Goal: Transaction & Acquisition: Purchase product/service

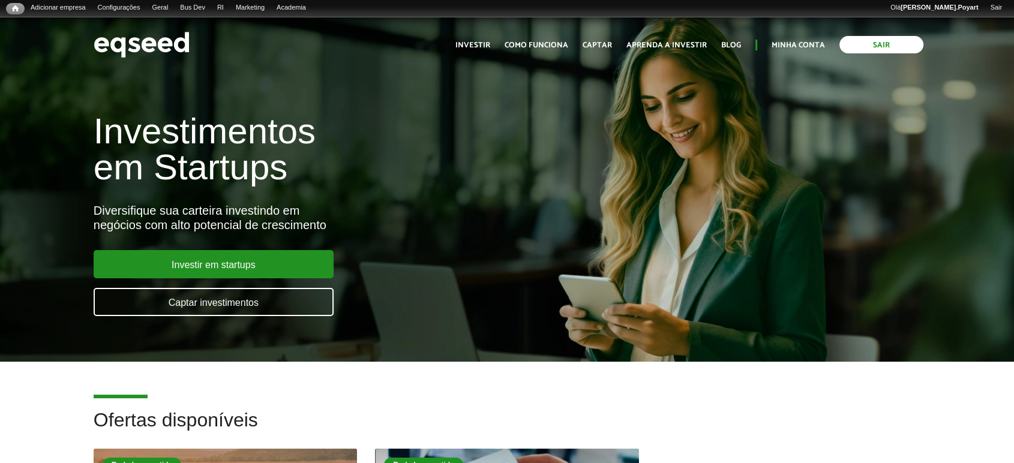
click at [875, 41] on link "Sair" at bounding box center [881, 44] width 84 height 17
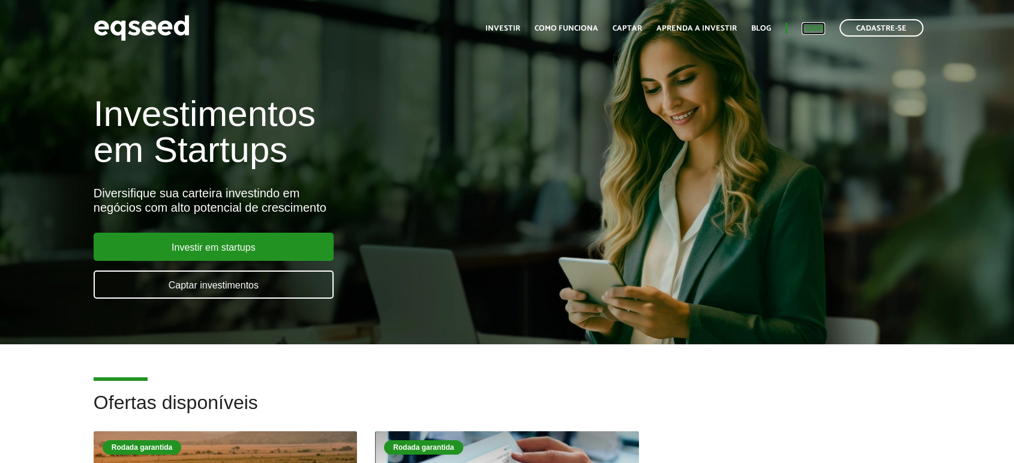
click at [811, 28] on link "Login" at bounding box center [812, 29] width 23 height 8
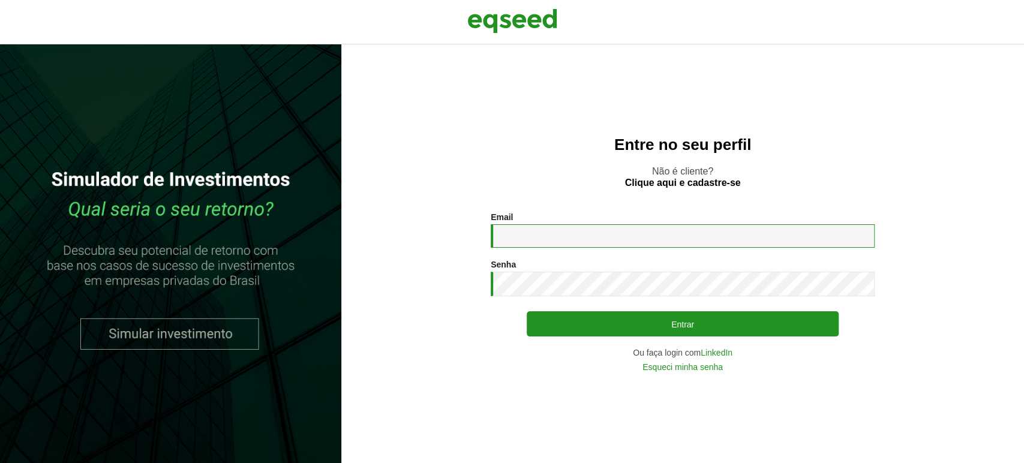
type input "**********"
drag, startPoint x: 625, startPoint y: 234, endPoint x: 671, endPoint y: 387, distance: 160.3
click at [615, 232] on input "**********" at bounding box center [683, 235] width 384 height 23
click at [874, 102] on div "**********" at bounding box center [682, 253] width 683 height 419
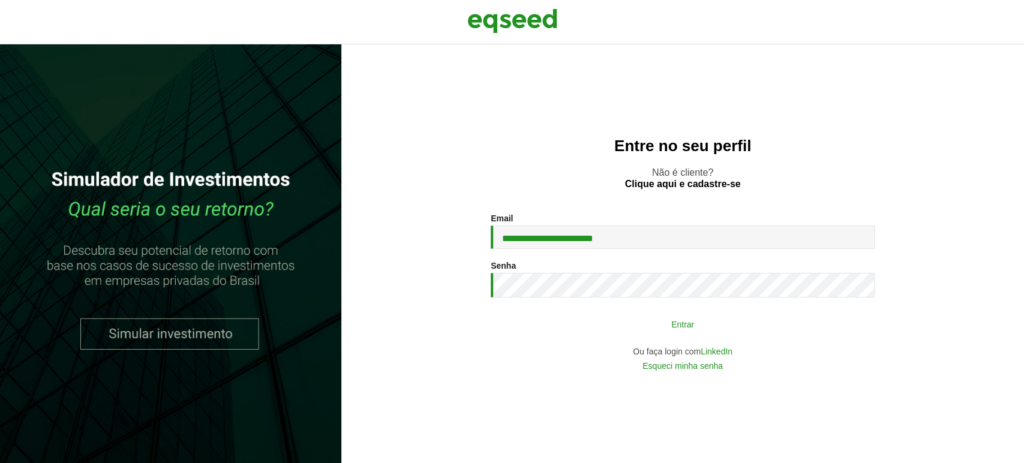
click at [600, 326] on button "Entrar" at bounding box center [683, 323] width 312 height 23
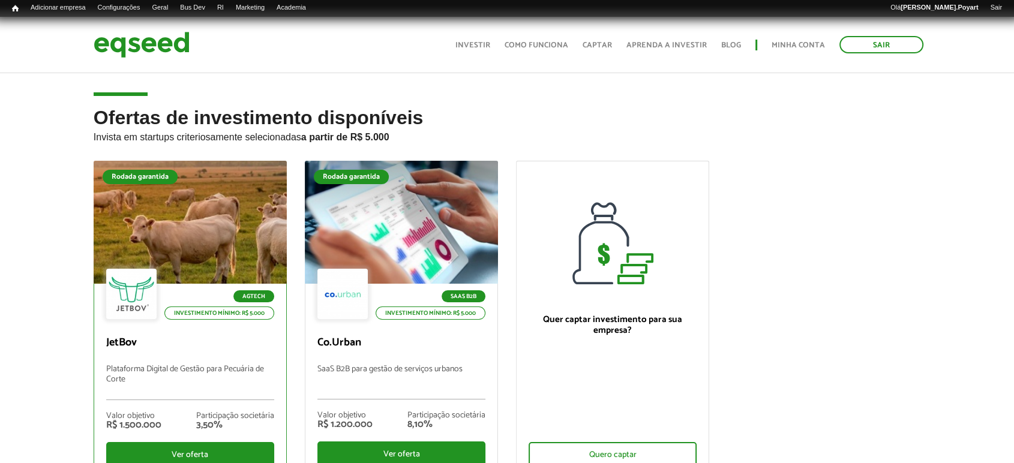
scroll to position [67, 0]
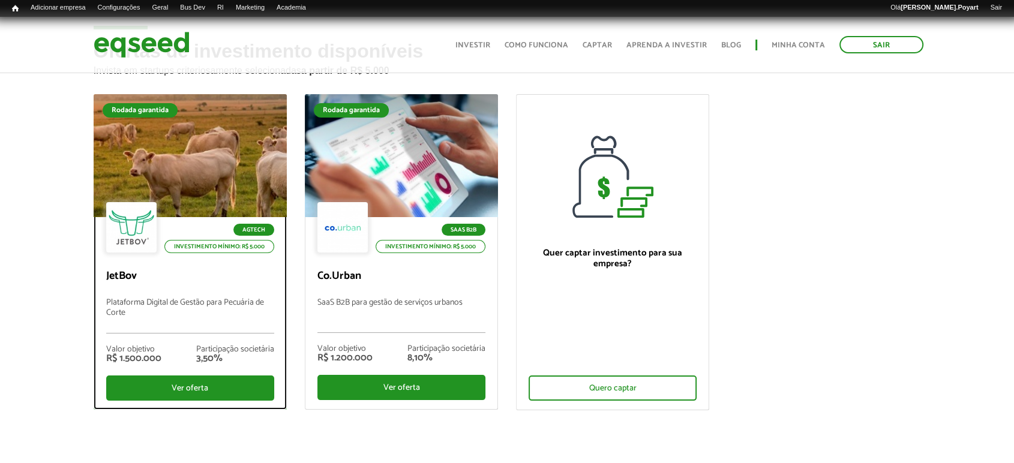
click at [168, 150] on div at bounding box center [190, 156] width 232 height 148
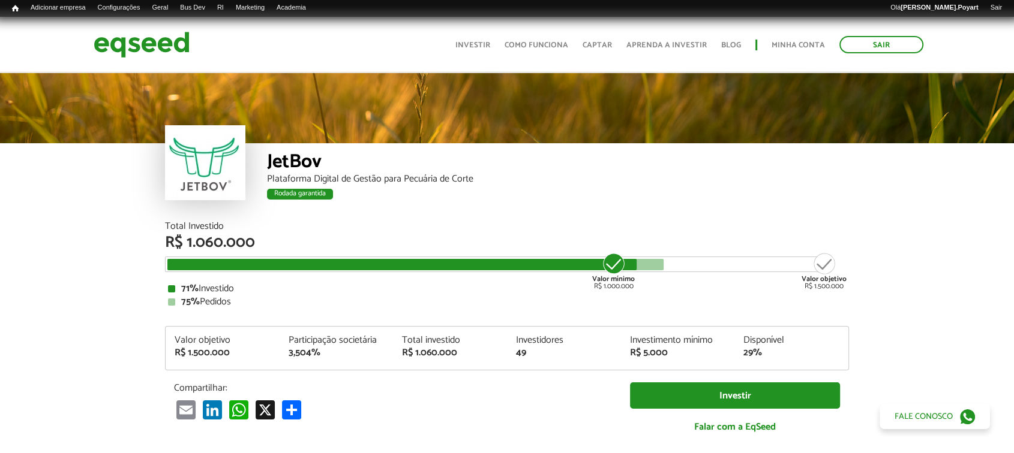
scroll to position [133, 0]
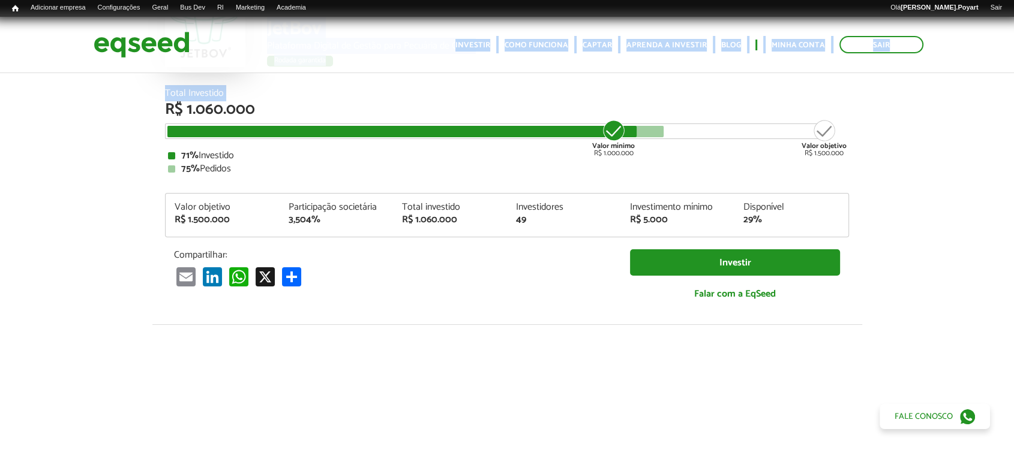
drag, startPoint x: 155, startPoint y: 101, endPoint x: 427, endPoint y: 68, distance: 274.2
click at [427, 62] on body "Sair Toggle navigation Toggle navigation Início Investir Como funciona" at bounding box center [507, 110] width 1014 height 453
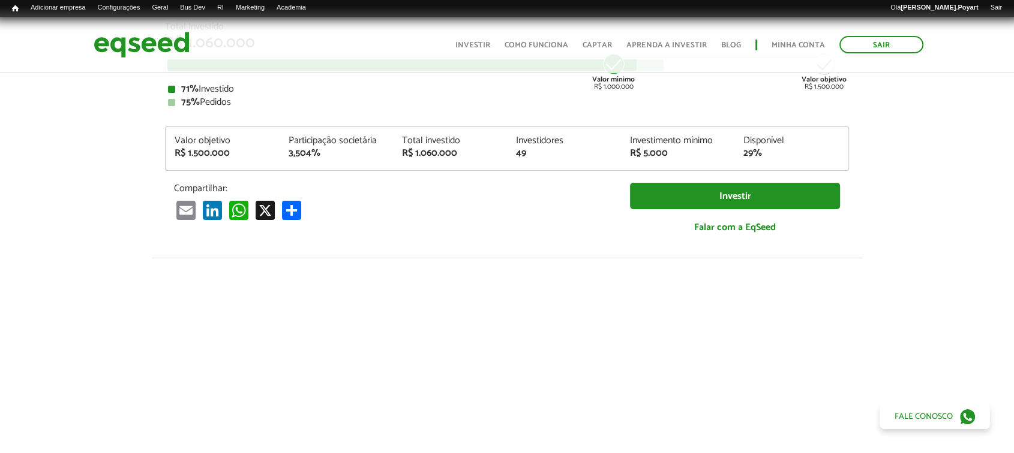
click at [35, 215] on article "JetBov Plataforma Digital de Gestão para Pecuária de Corte Rodada garantida Rod…" at bounding box center [507, 270] width 1014 height 796
drag, startPoint x: 169, startPoint y: 142, endPoint x: 238, endPoint y: 156, distance: 69.8
click at [238, 156] on div "Valor objetivo R$ 1.500.000" at bounding box center [223, 147] width 114 height 22
drag, startPoint x: 279, startPoint y: 132, endPoint x: 382, endPoint y: 153, distance: 104.7
click at [382, 153] on div "Valor objetivo R$ 1.500.000 Participação societária 3,504% Total investido R$ 1…" at bounding box center [507, 149] width 684 height 44
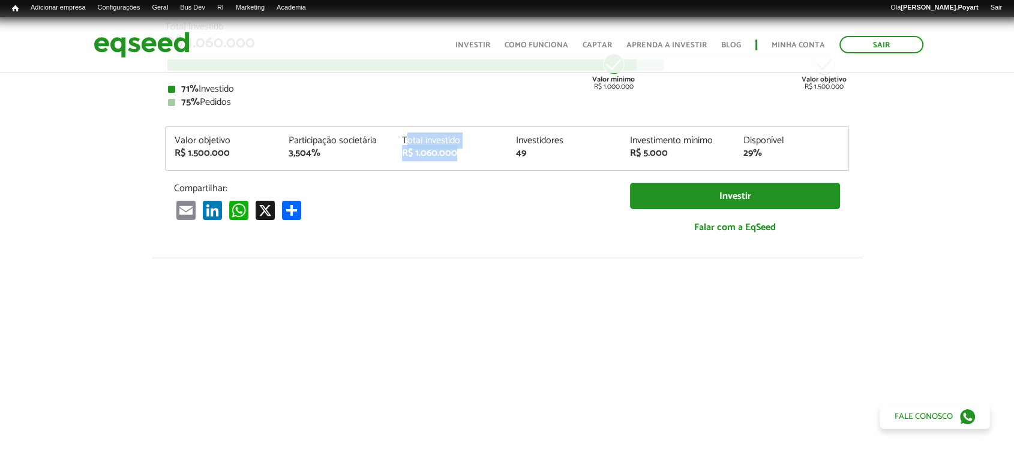
drag, startPoint x: 417, startPoint y: 137, endPoint x: 465, endPoint y: 152, distance: 50.3
click at [465, 152] on div "Total investido R$ 1.060.000" at bounding box center [450, 147] width 114 height 22
drag, startPoint x: 513, startPoint y: 139, endPoint x: 572, endPoint y: 161, distance: 63.4
click at [572, 160] on div "Valor objetivo R$ 1.500.000 Participação societária 3,504% Total investido R$ 1…" at bounding box center [507, 153] width 683 height 34
drag, startPoint x: 728, startPoint y: 139, endPoint x: 795, endPoint y: 164, distance: 71.7
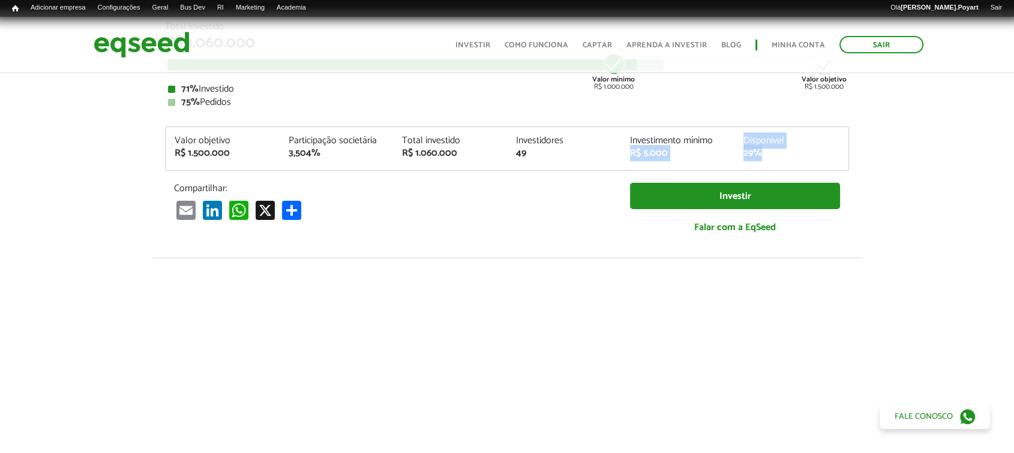
click at [806, 157] on div "Valor objetivo R$ 1.500.000 Participação societária 3,504% Total investido R$ 1…" at bounding box center [507, 153] width 683 height 34
click at [903, 128] on article "JetBov Plataforma Digital de Gestão para Pecuária de Corte Rodada garantida Rod…" at bounding box center [507, 270] width 1014 height 796
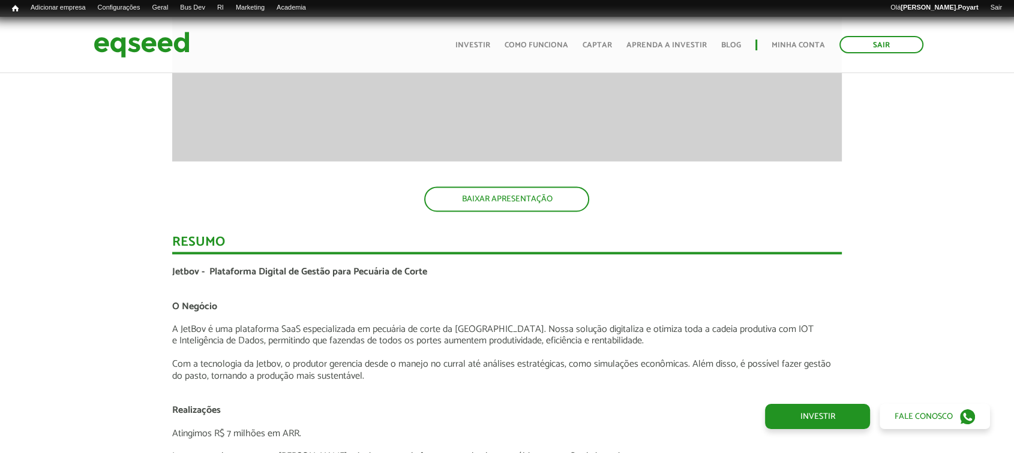
scroll to position [2066, 0]
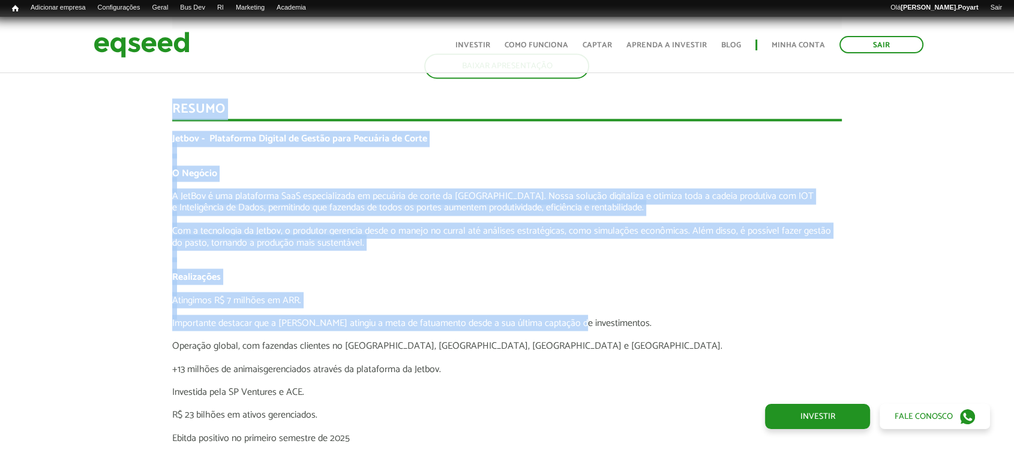
drag, startPoint x: 142, startPoint y: 95, endPoint x: 570, endPoint y: 322, distance: 485.4
click at [570, 322] on div "Novidades Análise da Oferta 1 Lançamento ao vivo | JetBov Apresentação aos inve…" at bounding box center [507, 212] width 1032 height 2662
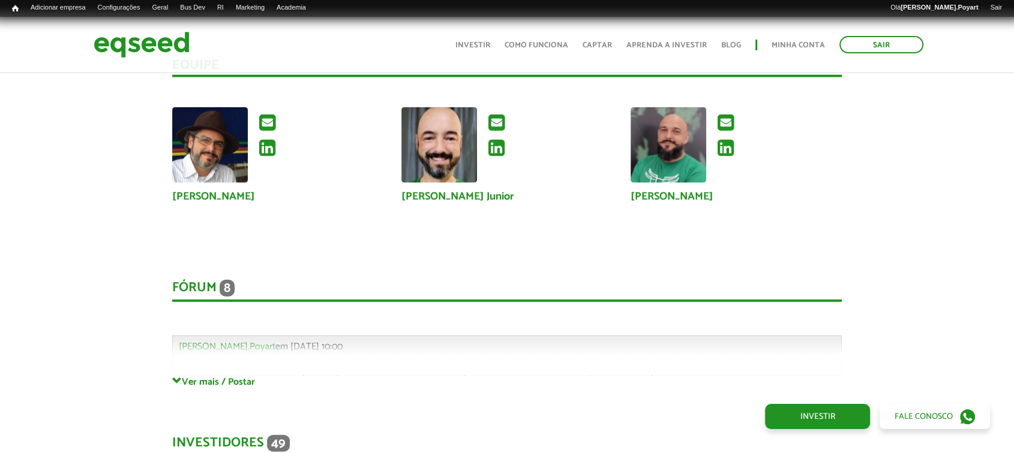
scroll to position [3265, 0]
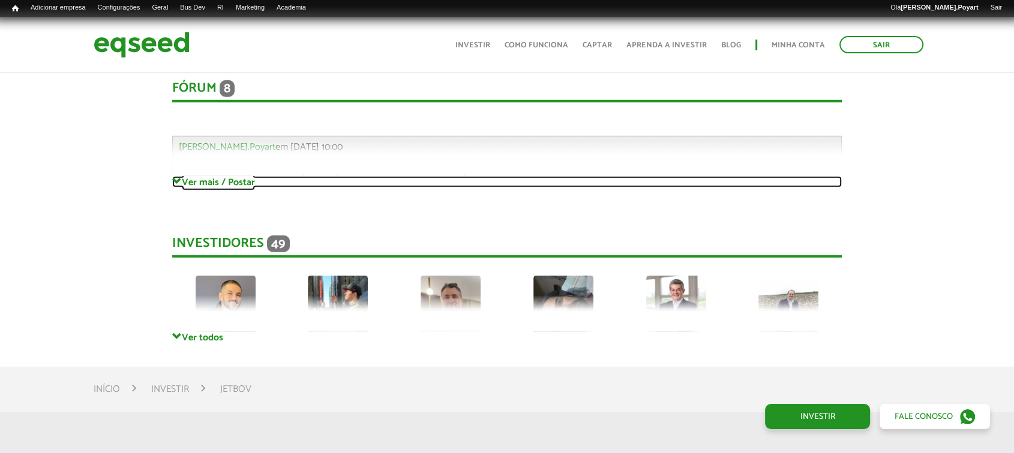
click at [234, 181] on link "Ver mais / Postar" at bounding box center [507, 181] width 670 height 11
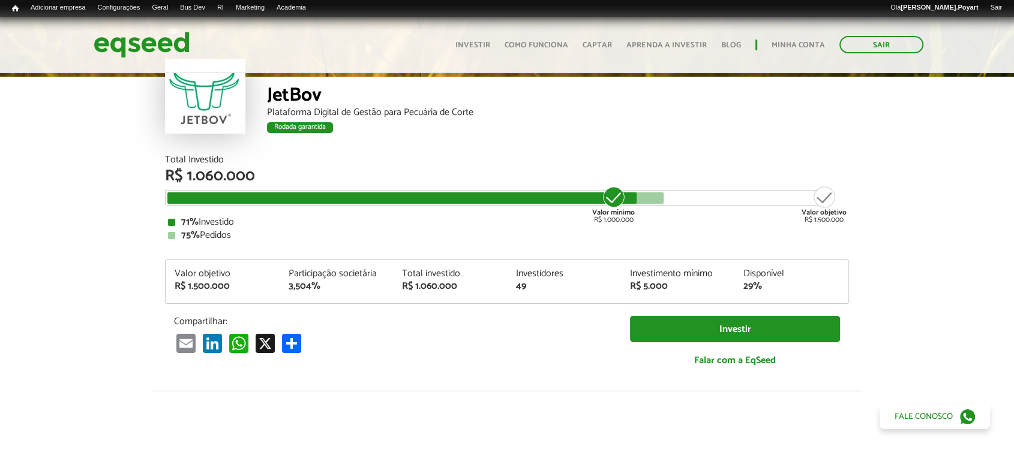
scroll to position [0, 0]
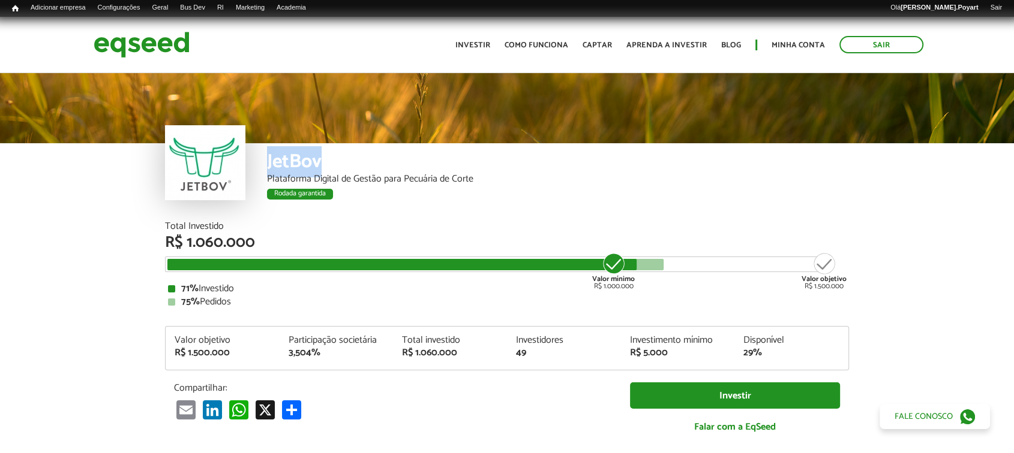
drag, startPoint x: 257, startPoint y: 161, endPoint x: 326, endPoint y: 163, distance: 69.0
click at [325, 163] on div "JetBov Plataforma Digital de Gestão para Pecuária de Corte Rodada garantida" at bounding box center [507, 182] width 684 height 79
click at [529, 194] on div "Rodada garantida" at bounding box center [558, 196] width 582 height 16
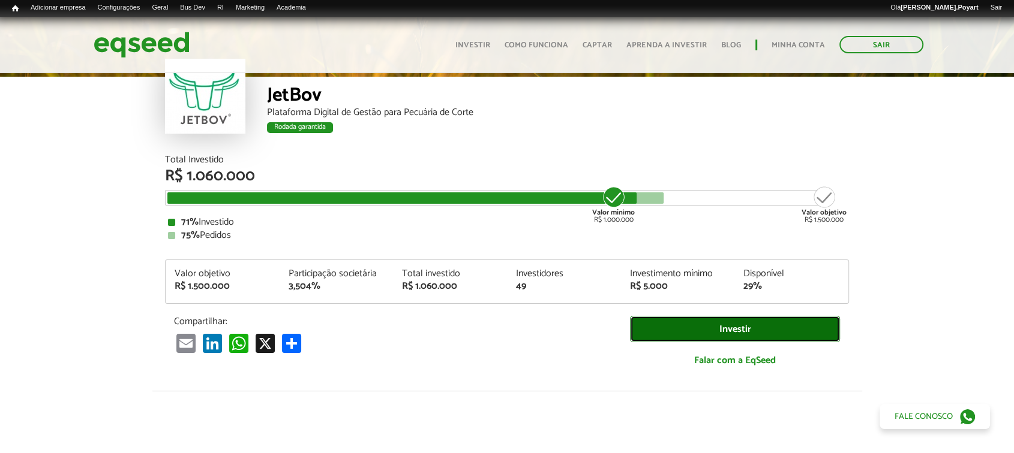
click at [710, 331] on link "Investir" at bounding box center [735, 329] width 210 height 27
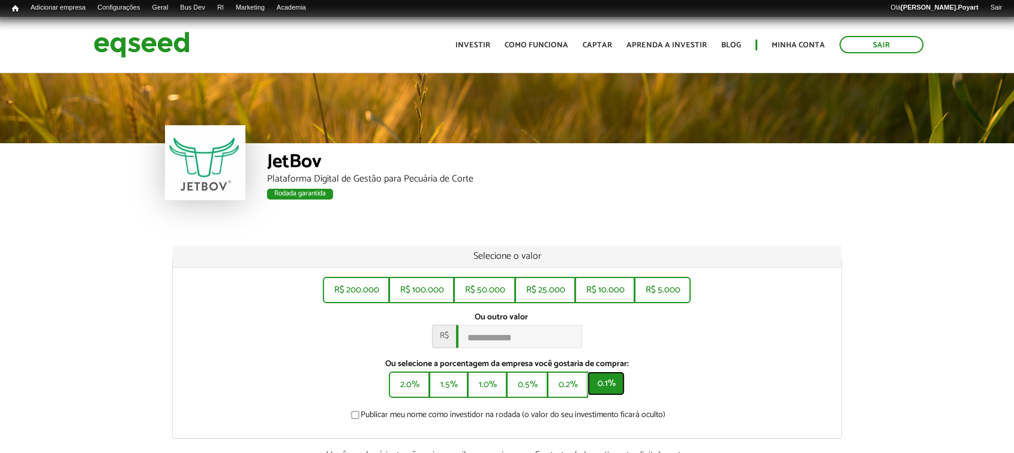
click at [603, 387] on button "0.1%" at bounding box center [605, 384] width 37 height 24
click at [564, 396] on button "0.2%" at bounding box center [566, 384] width 38 height 24
click at [523, 394] on button "0.5%" at bounding box center [525, 384] width 39 height 24
click at [485, 393] on button "1.0%" at bounding box center [485, 384] width 37 height 24
click at [595, 396] on button "0.1%" at bounding box center [605, 384] width 37 height 24
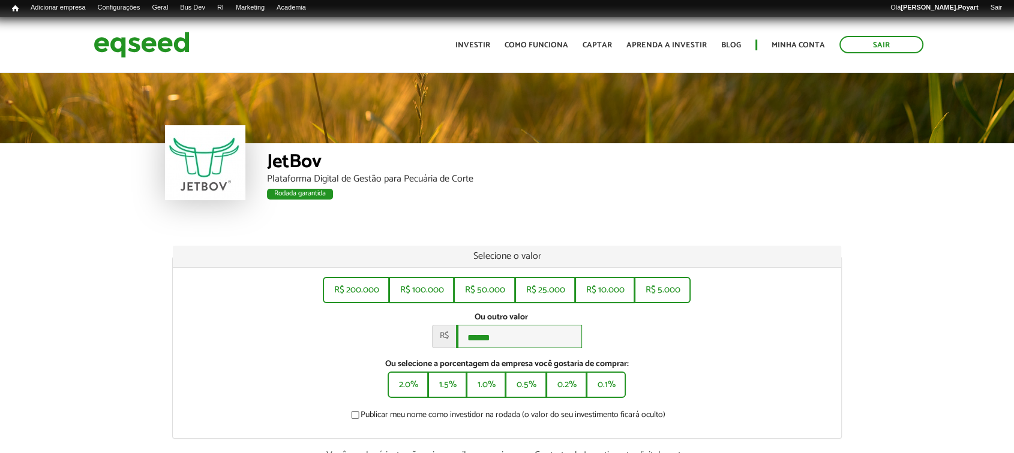
drag, startPoint x: 429, startPoint y: 353, endPoint x: 376, endPoint y: 354, distance: 52.8
click at [376, 348] on div "Ou outro valor * R$ ******" at bounding box center [507, 330] width 651 height 36
type input "*****"
click at [768, 186] on div "JetBov Plataforma Digital de Gestão para Pecuária de Corte Rodada garantida" at bounding box center [558, 182] width 582 height 79
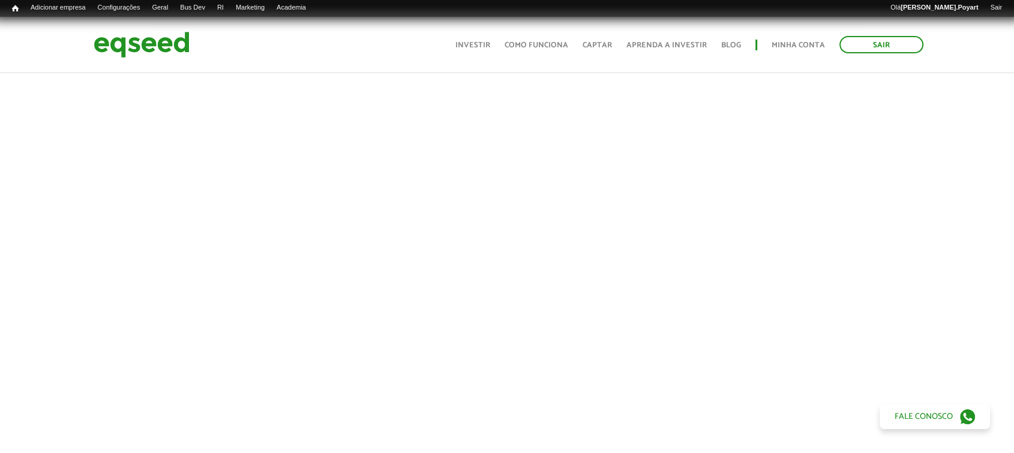
scroll to position [167, 0]
